Goal: Task Accomplishment & Management: Manage account settings

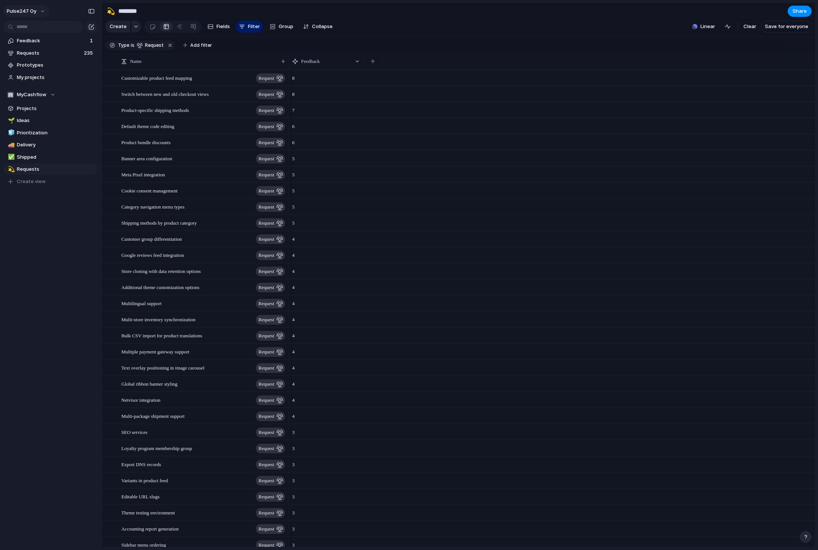
click at [37, 9] on button "Pulse247 Oy" at bounding box center [26, 11] width 46 height 12
click at [35, 27] on span "Settings" at bounding box center [27, 27] width 21 height 7
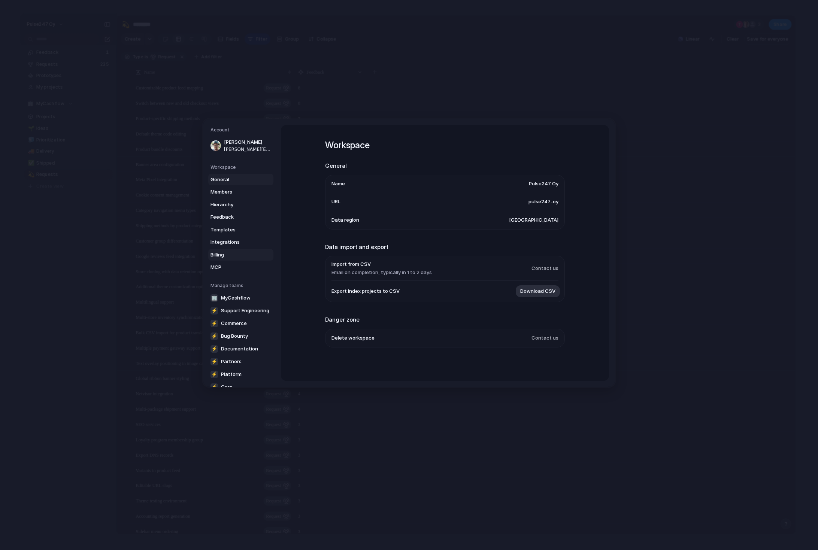
click at [230, 260] on link "Billing" at bounding box center [240, 255] width 65 height 12
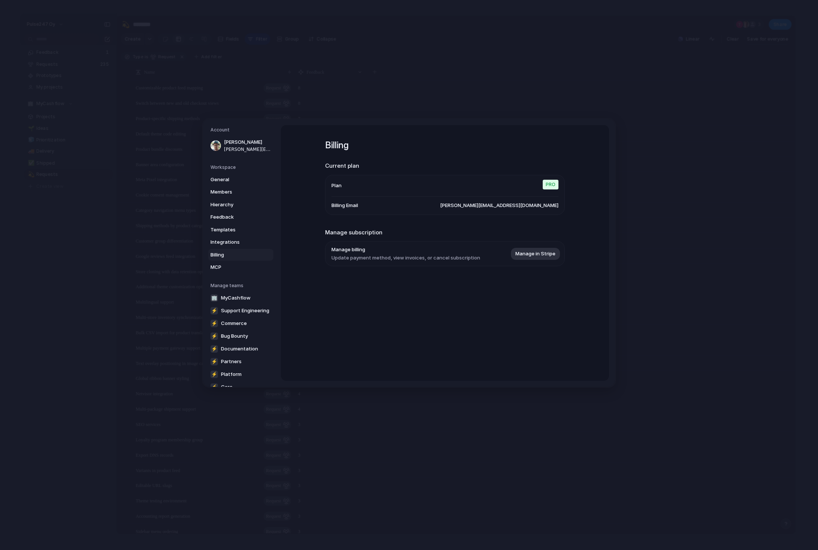
click at [534, 207] on span "[PERSON_NAME][EMAIL_ADDRESS][DOMAIN_NAME]" at bounding box center [499, 205] width 118 height 7
click at [527, 256] on span "Manage in Stripe" at bounding box center [535, 253] width 40 height 7
